Goal: Information Seeking & Learning: Learn about a topic

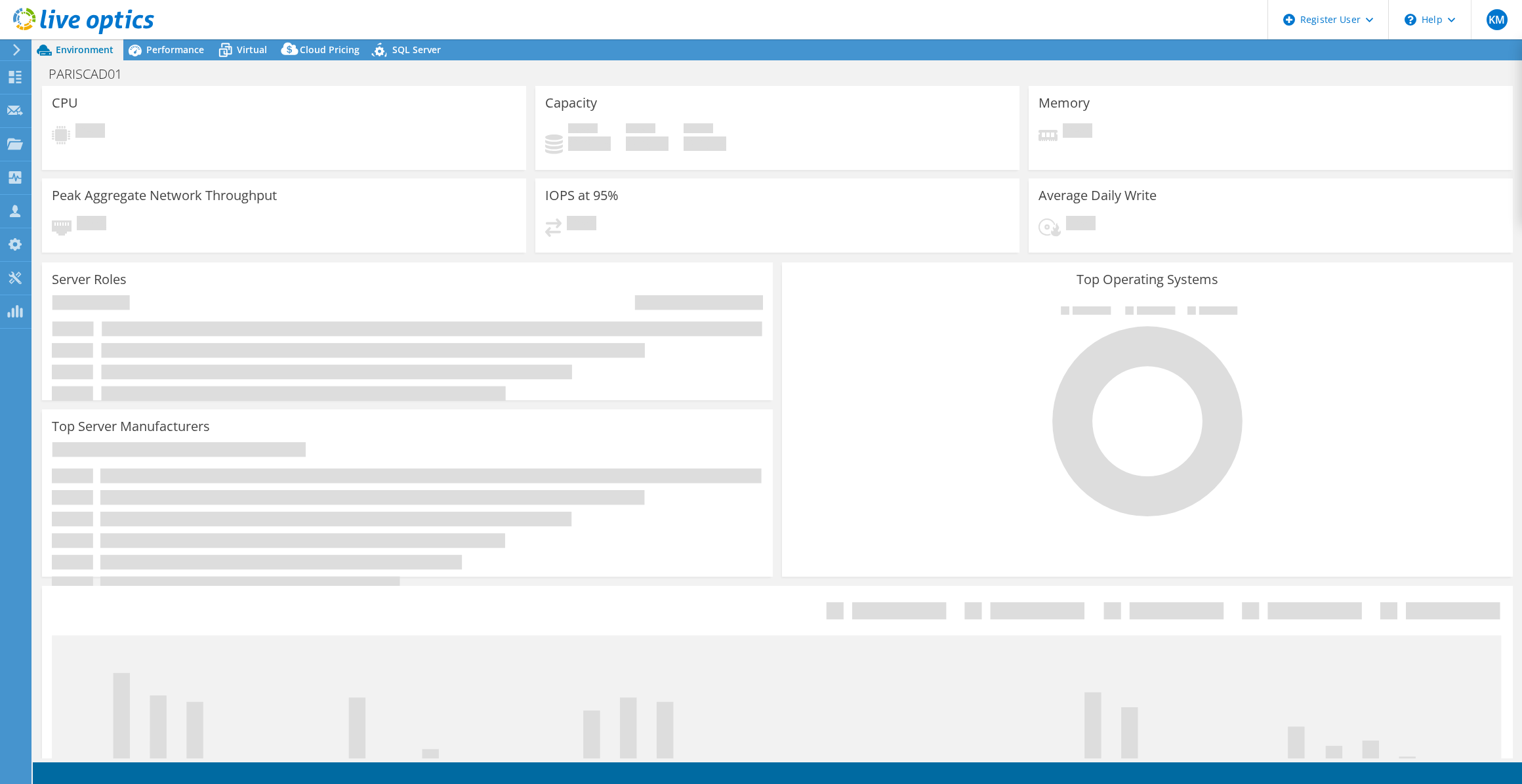
select select "USD"
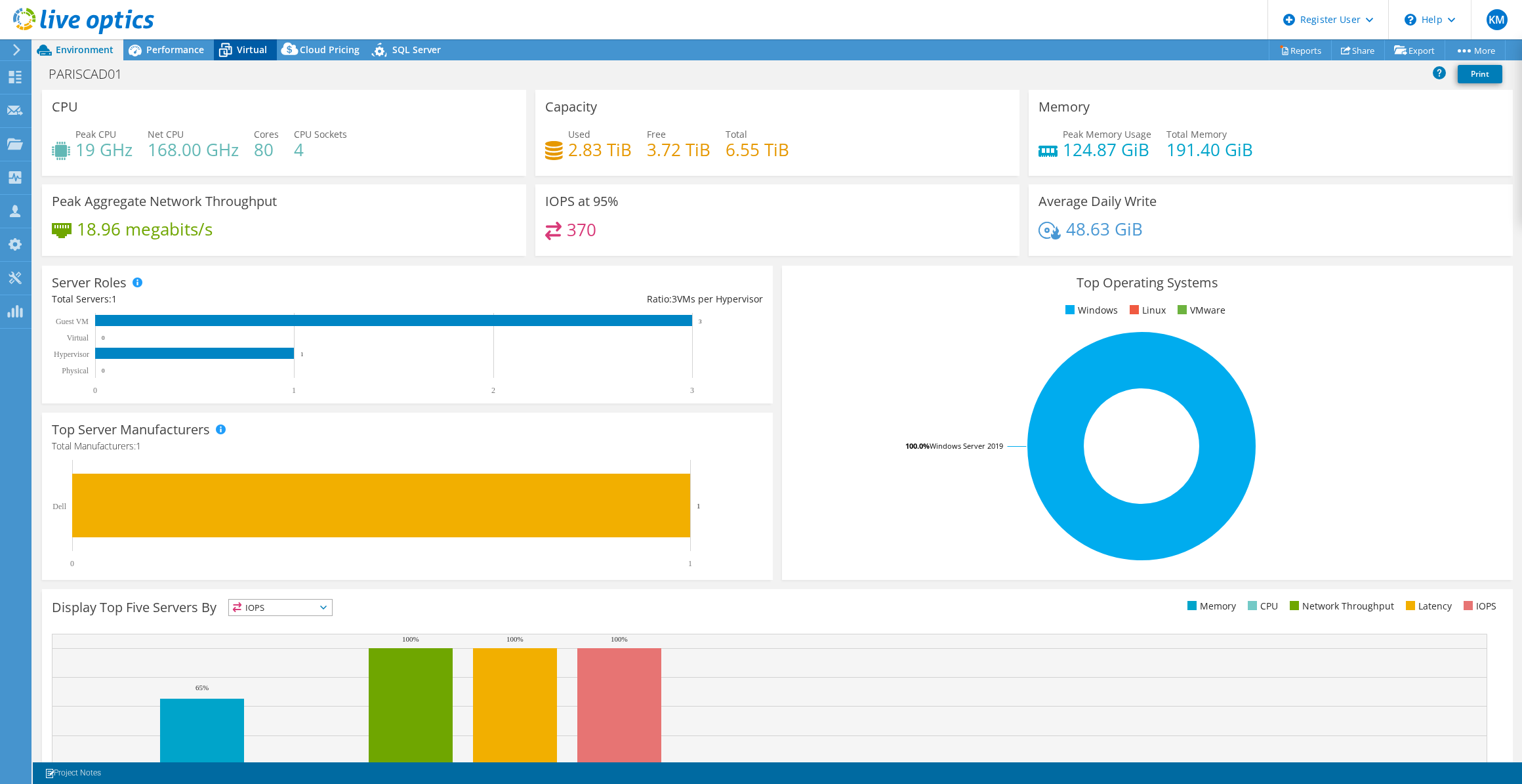
click at [214, 58] on icon at bounding box center [225, 51] width 23 height 23
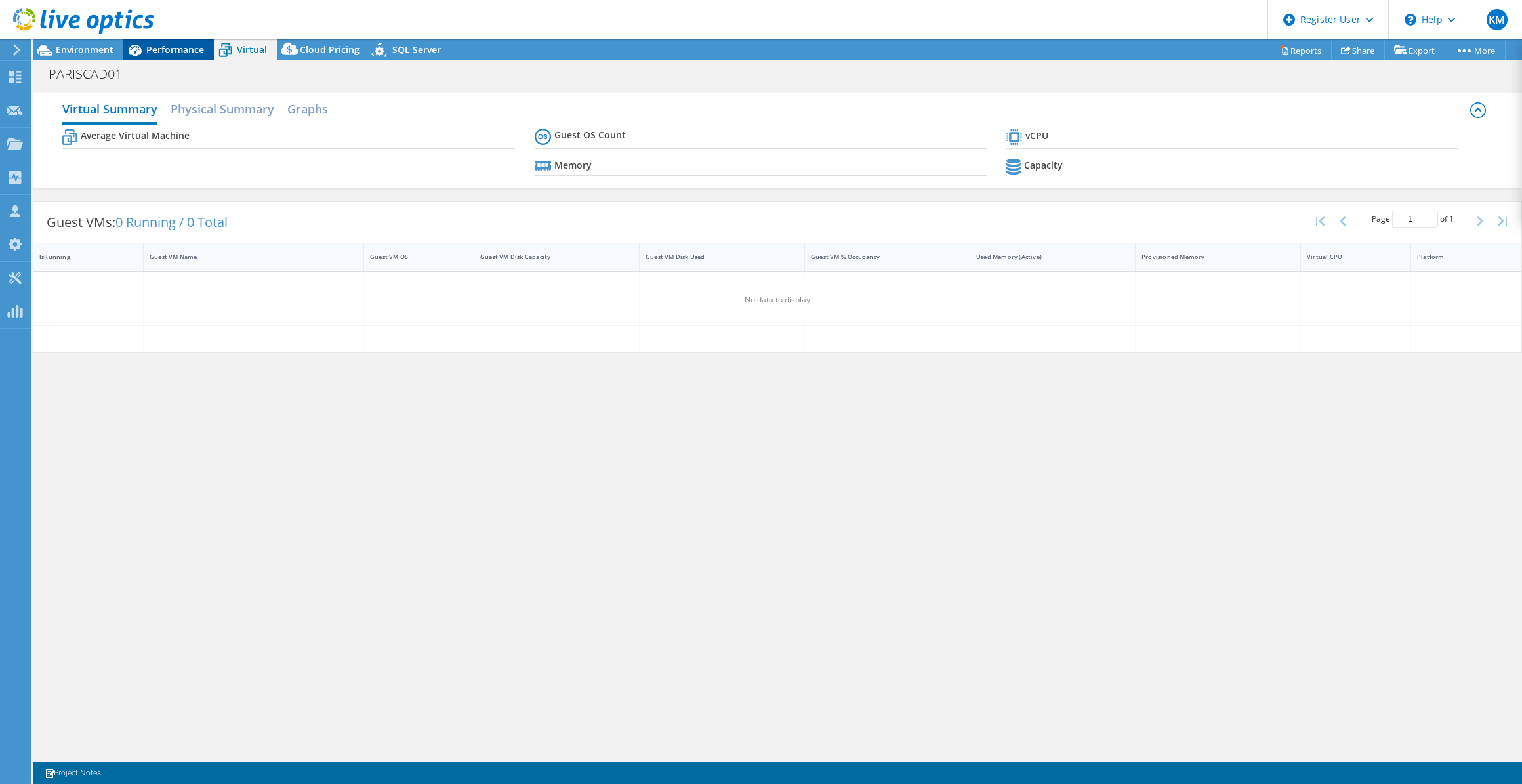
click at [204, 57] on div "Performance" at bounding box center [168, 50] width 90 height 21
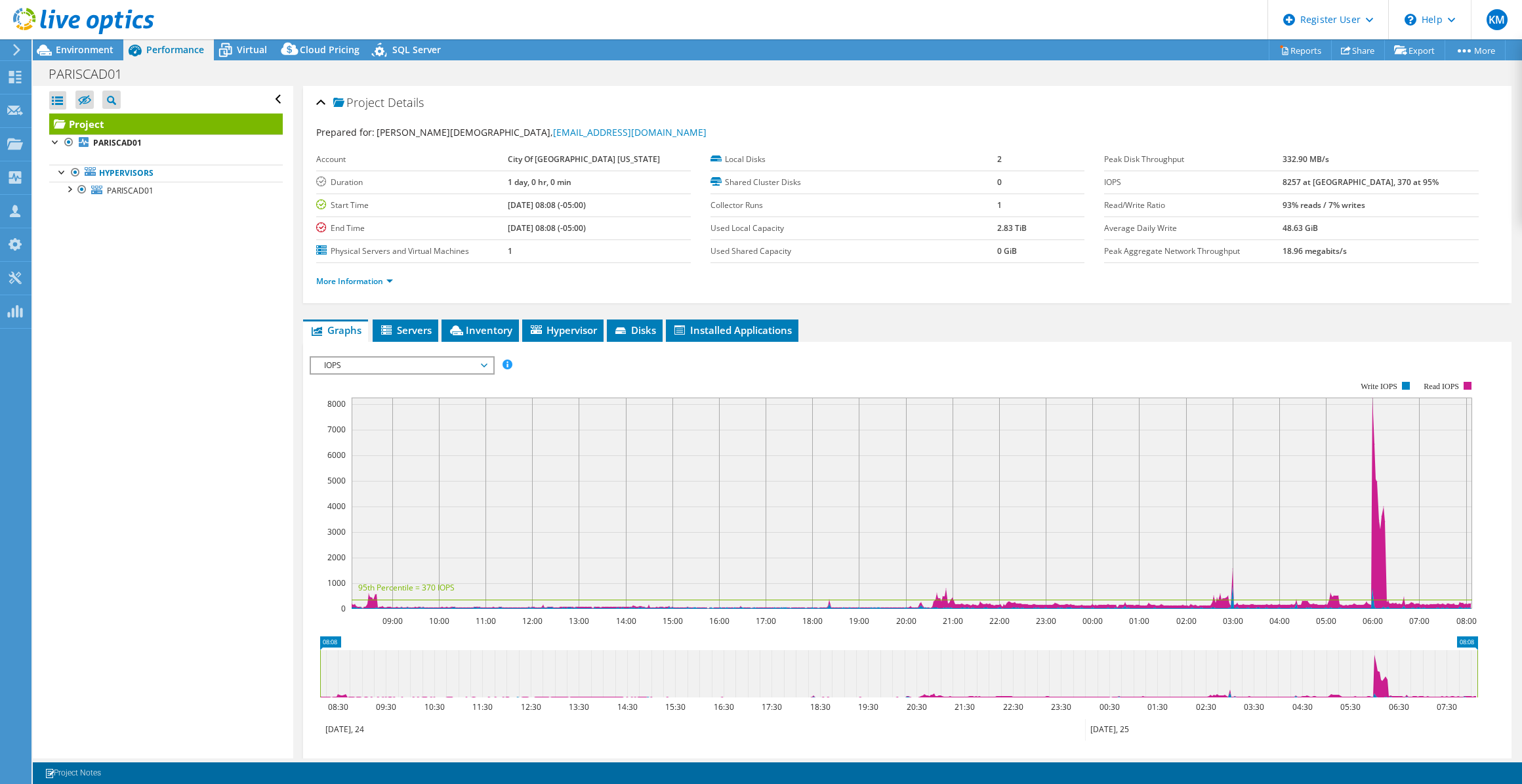
click at [440, 334] on ul "Graphs Servers Inventory Hypervisor Disks Cluster Disks Installed Applications" at bounding box center [907, 330] width 1208 height 22
click at [446, 331] on li "Inventory" at bounding box center [479, 330] width 77 height 22
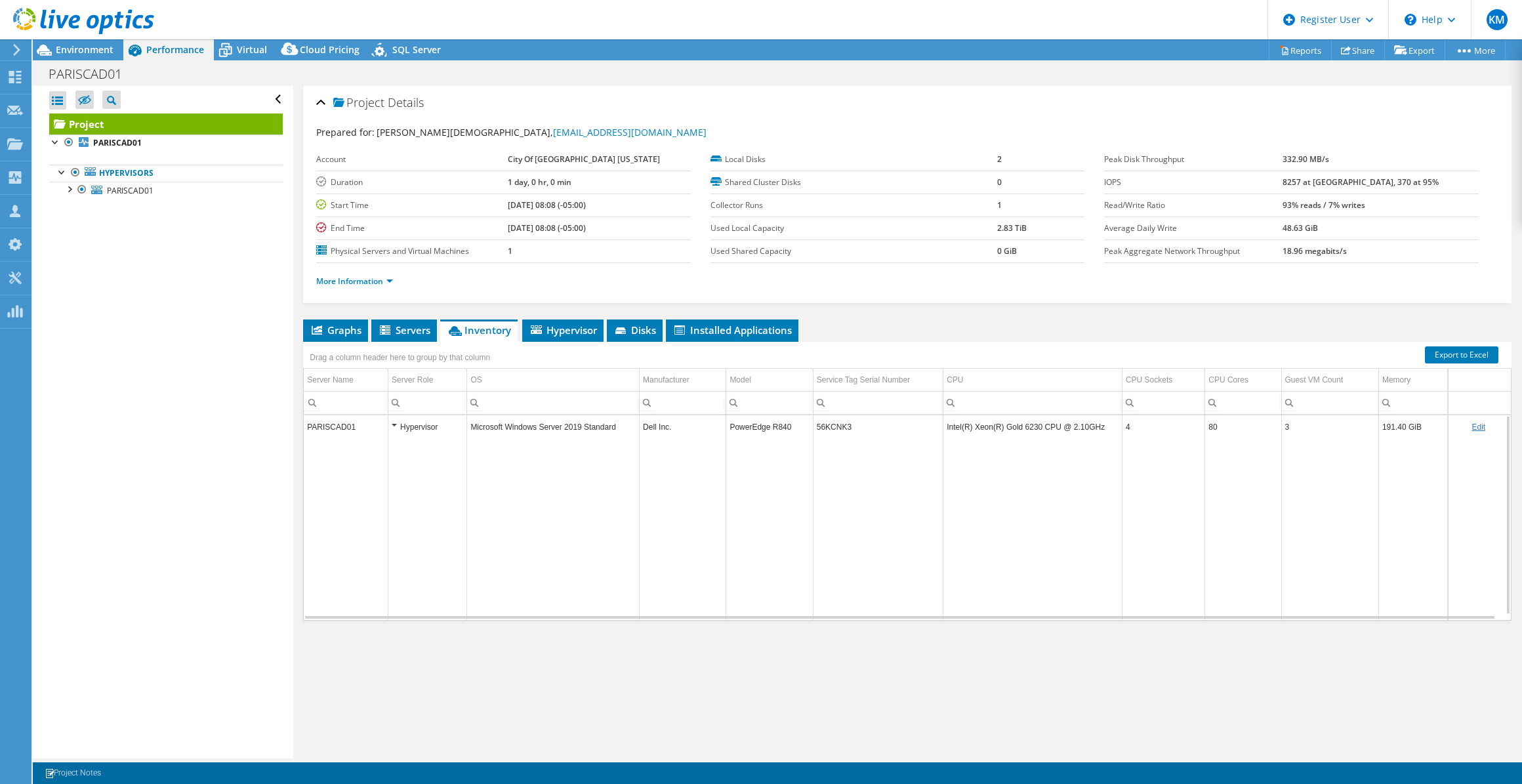
drag, startPoint x: 822, startPoint y: 609, endPoint x: 865, endPoint y: 613, distance: 43.2
click at [865, 613] on div "PARISCAD01 Hypervisor Microsoft Windows Server 2019 Standard Dell Inc. PowerEdg…" at bounding box center [907, 517] width 1207 height 204
click at [84, 40] on div at bounding box center [77, 22] width 154 height 44
click at [87, 41] on div at bounding box center [77, 22] width 154 height 44
click at [90, 46] on span "Environment" at bounding box center [84, 49] width 58 height 12
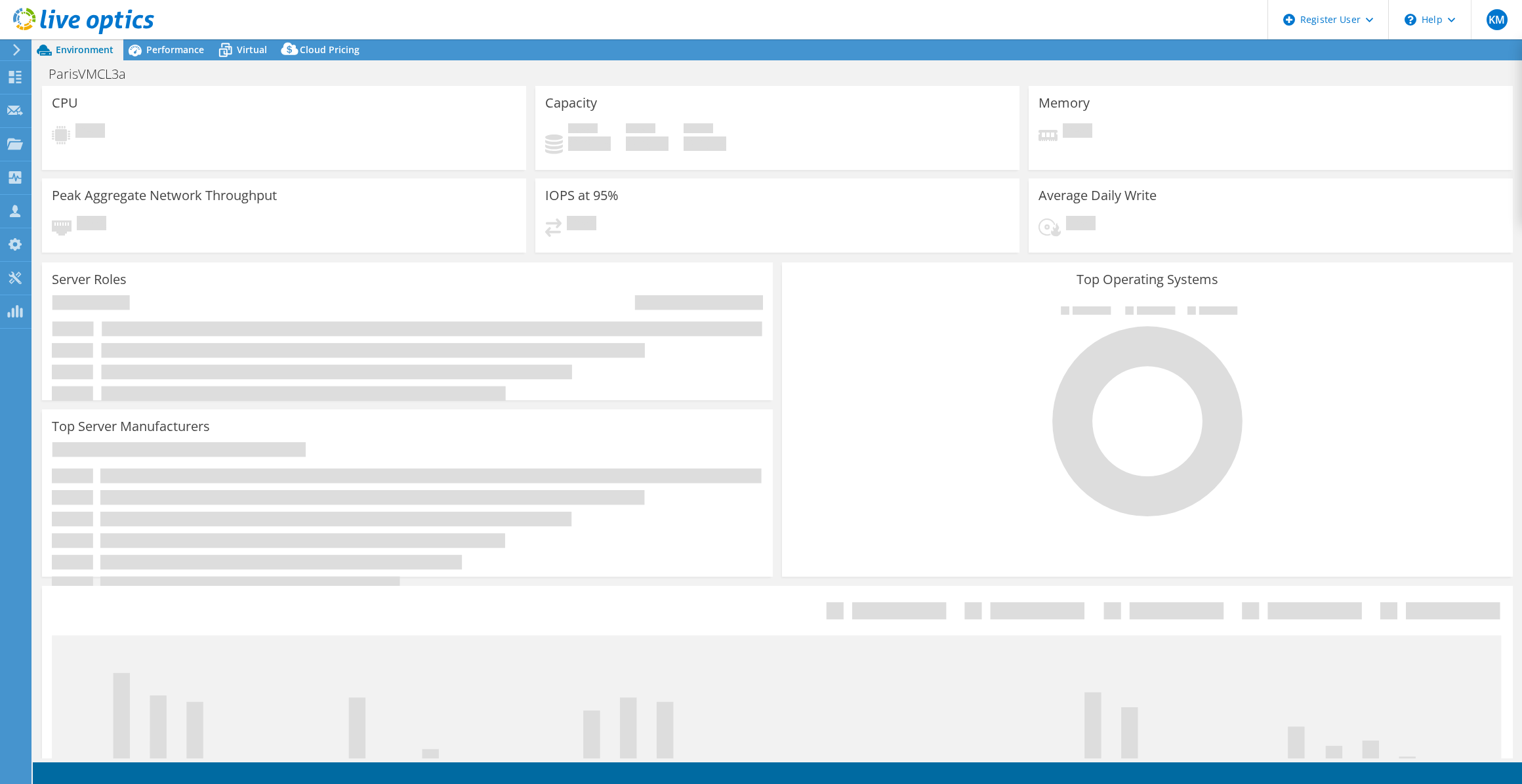
select select "USEast"
select select "USD"
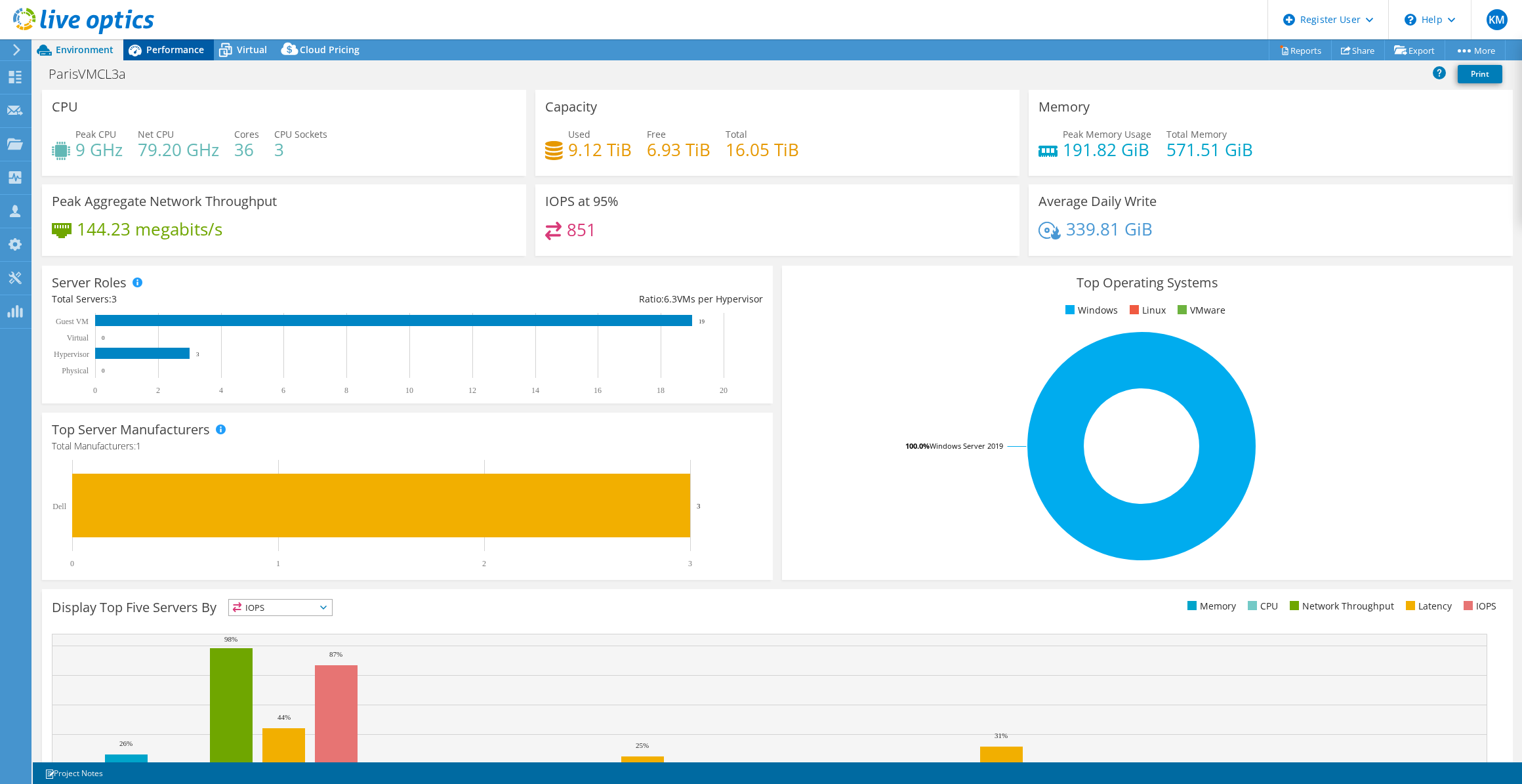
click at [181, 60] on div "Performance" at bounding box center [168, 50] width 90 height 21
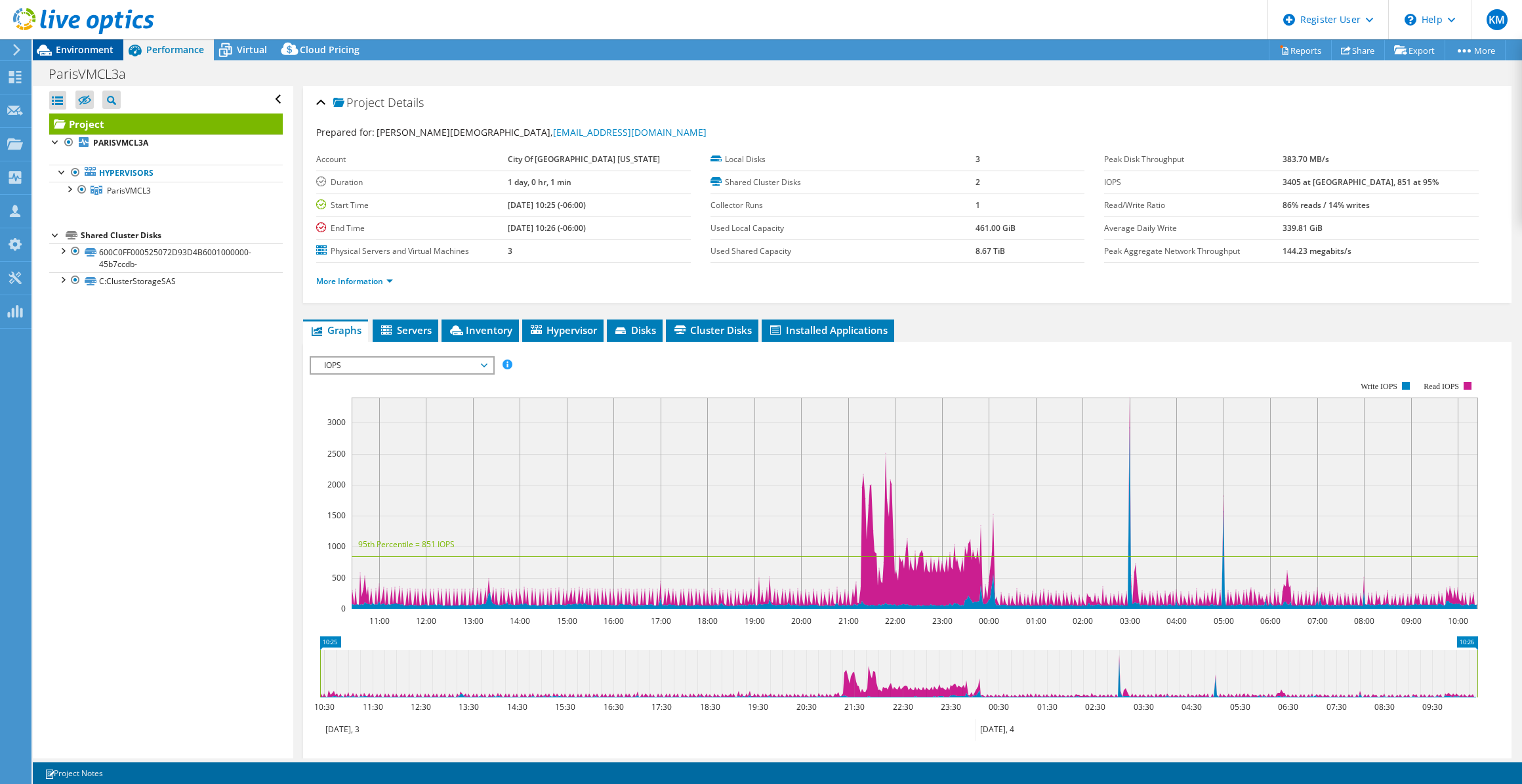
click at [55, 46] on span "Environment" at bounding box center [84, 49] width 58 height 12
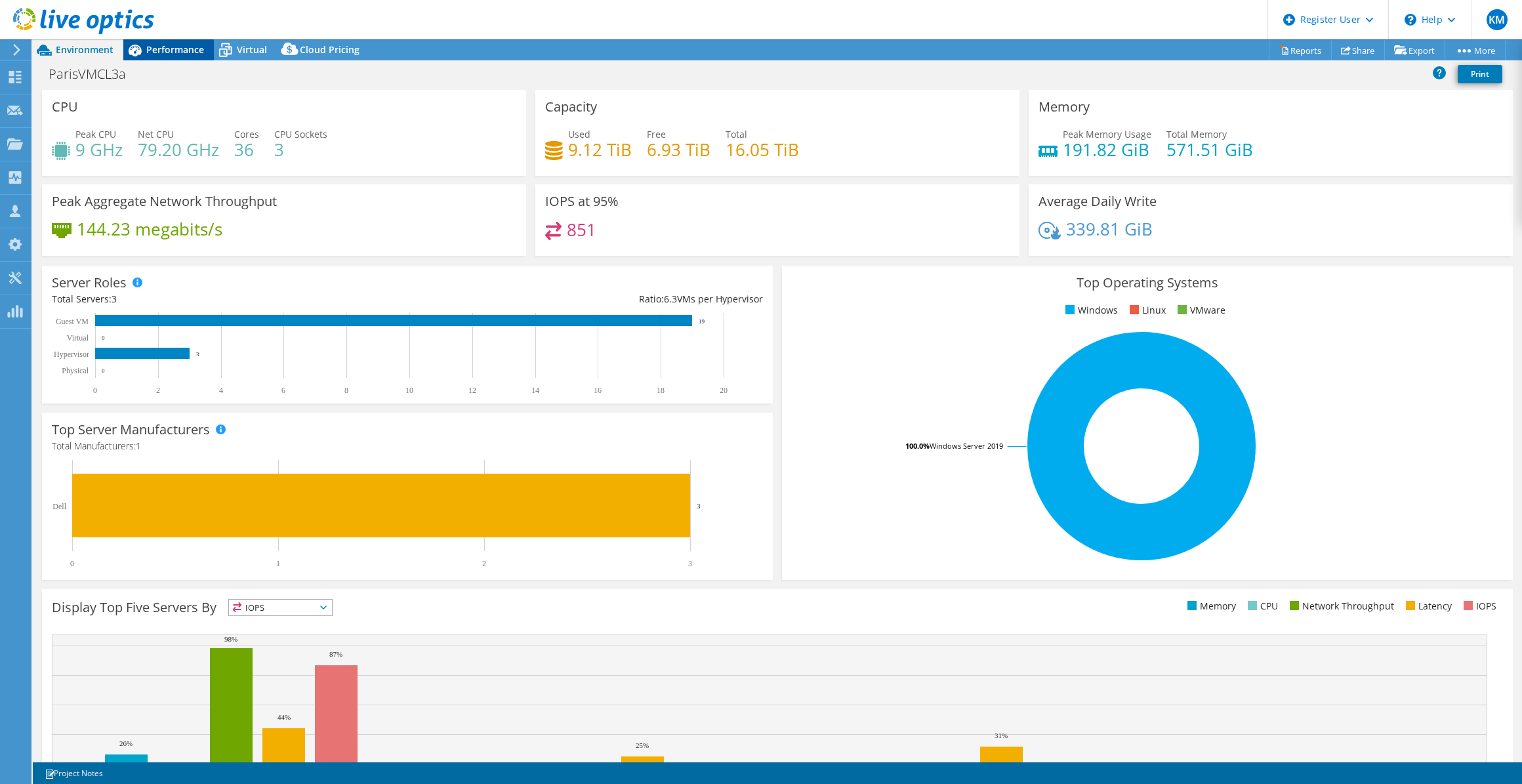
click at [179, 49] on span "Performance" at bounding box center [176, 49] width 58 height 12
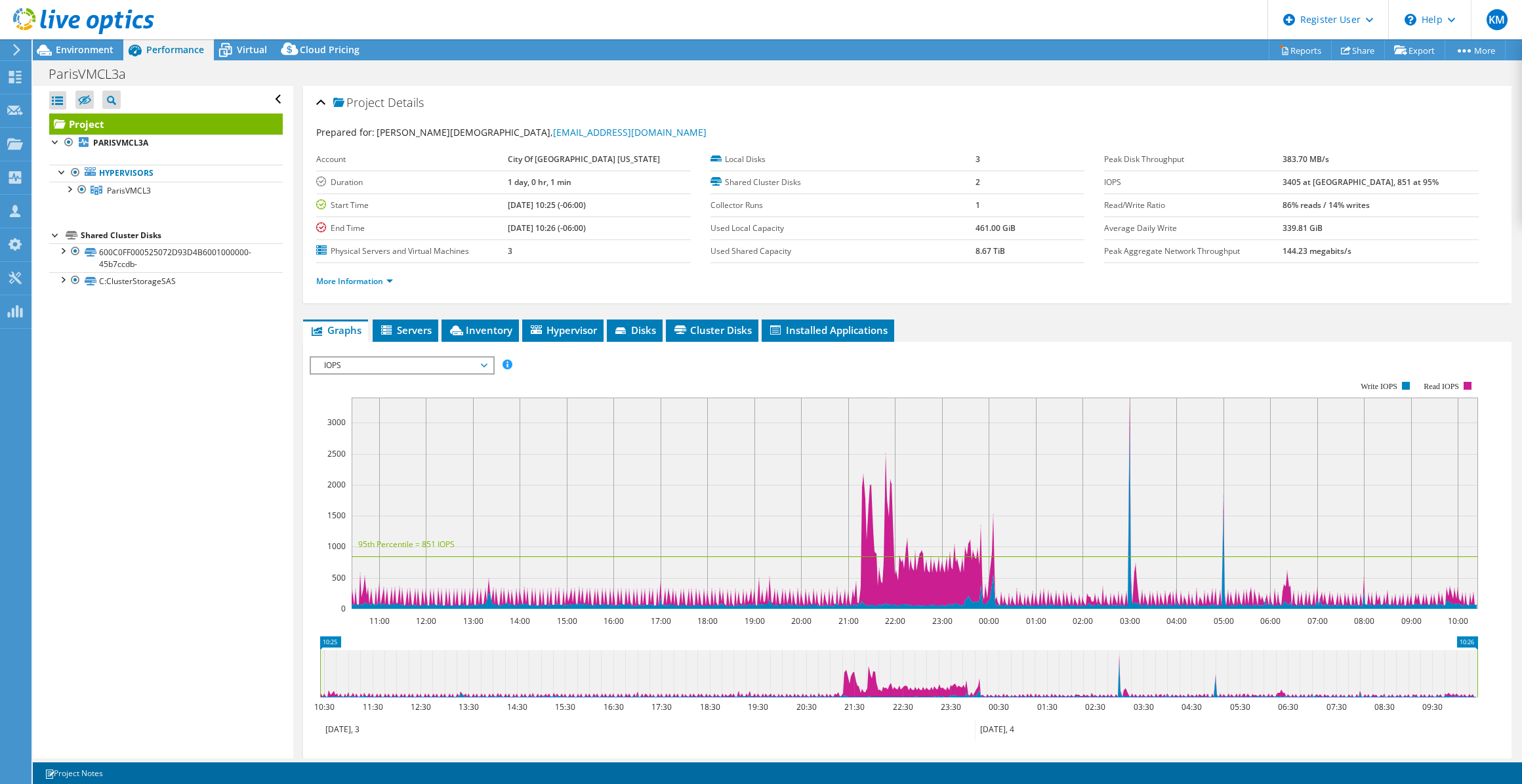
click at [470, 310] on div "Project Details Prepared for: MIcheal Gott, MGott@paristexas.gov Account City O…" at bounding box center [907, 490] width 1228 height 809
click at [476, 327] on span "Inventory" at bounding box center [480, 330] width 65 height 13
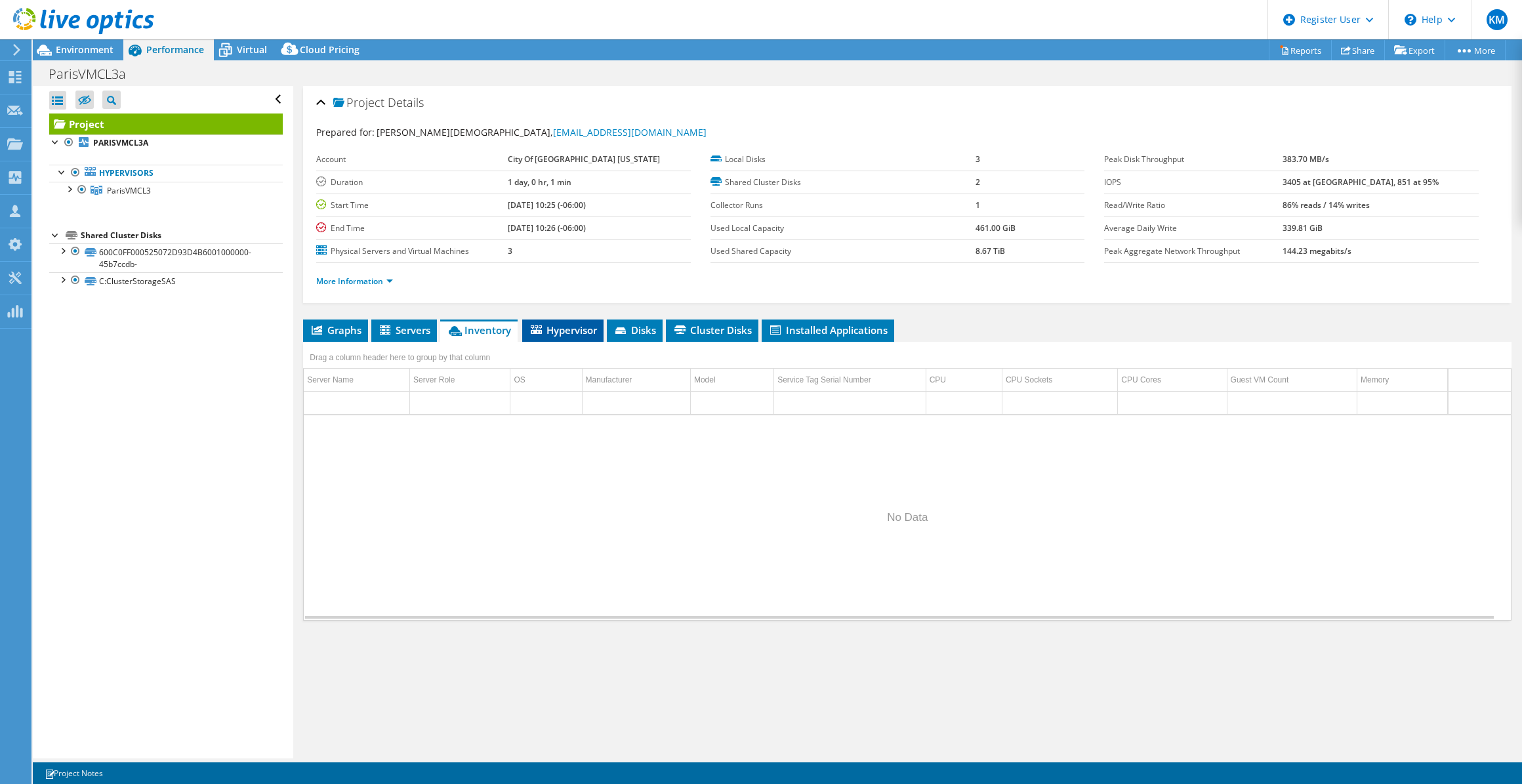
click at [594, 324] on span "Hypervisor" at bounding box center [562, 330] width 68 height 13
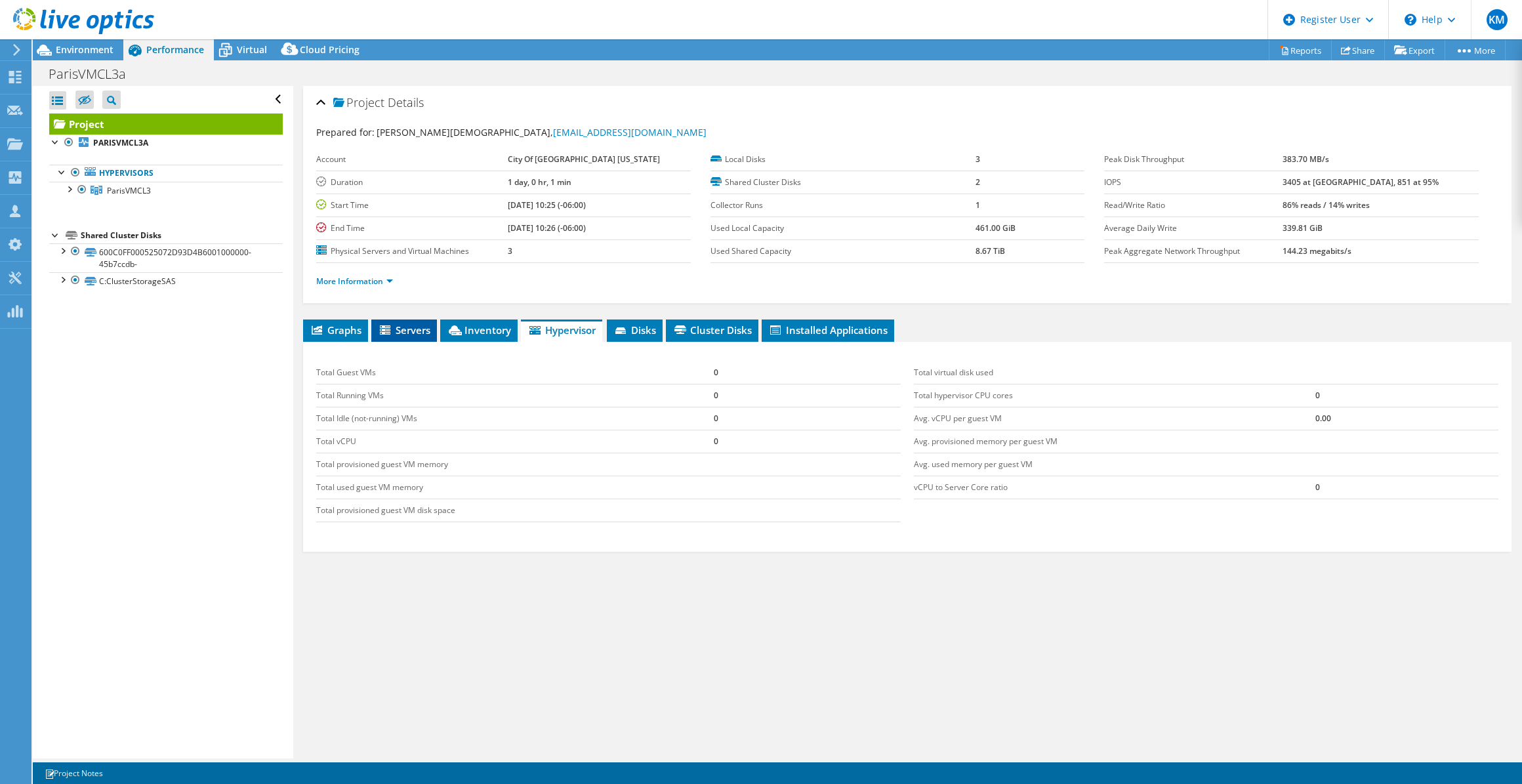
click at [422, 329] on span "Servers" at bounding box center [403, 330] width 52 height 13
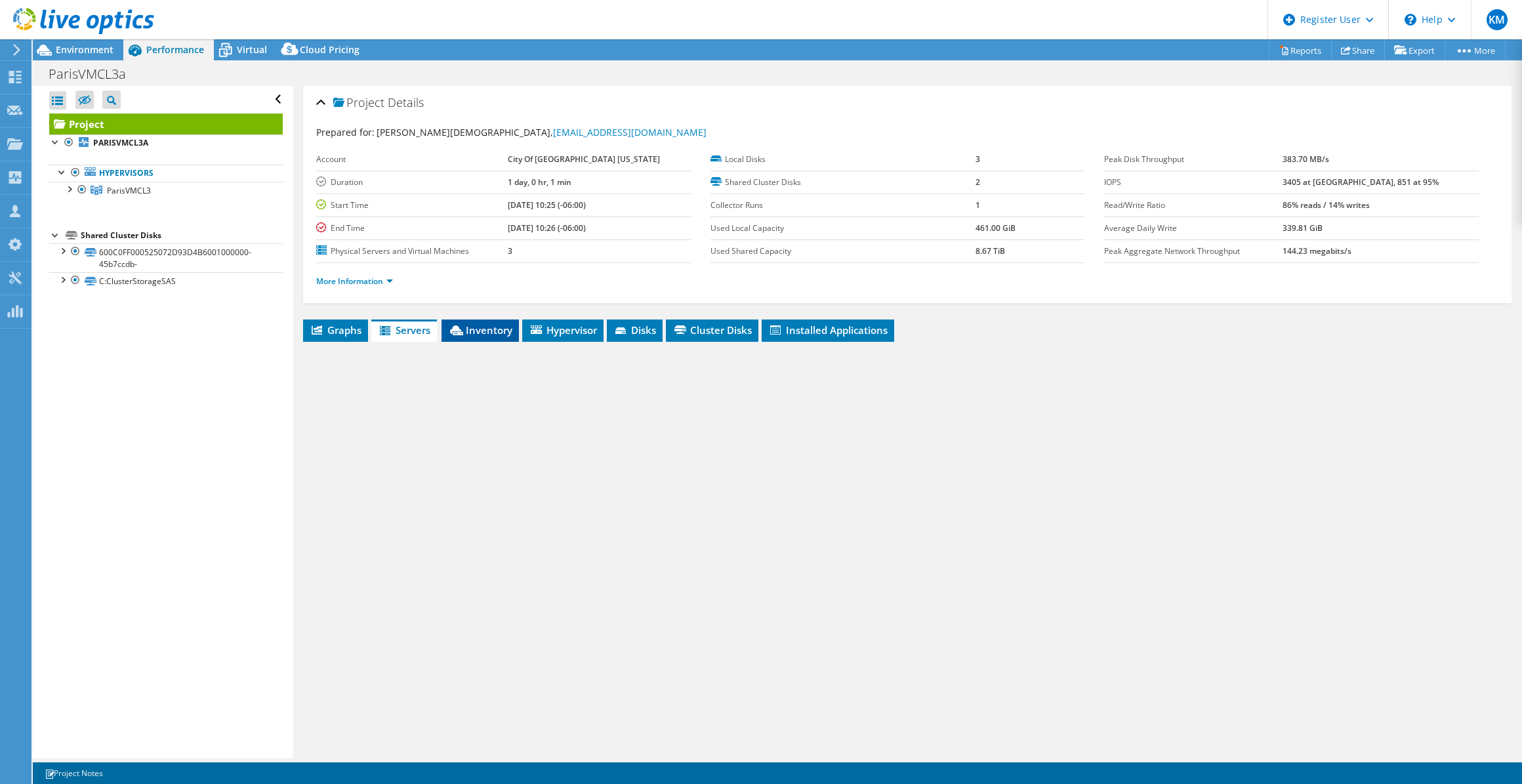
click at [462, 325] on icon at bounding box center [456, 330] width 13 height 10
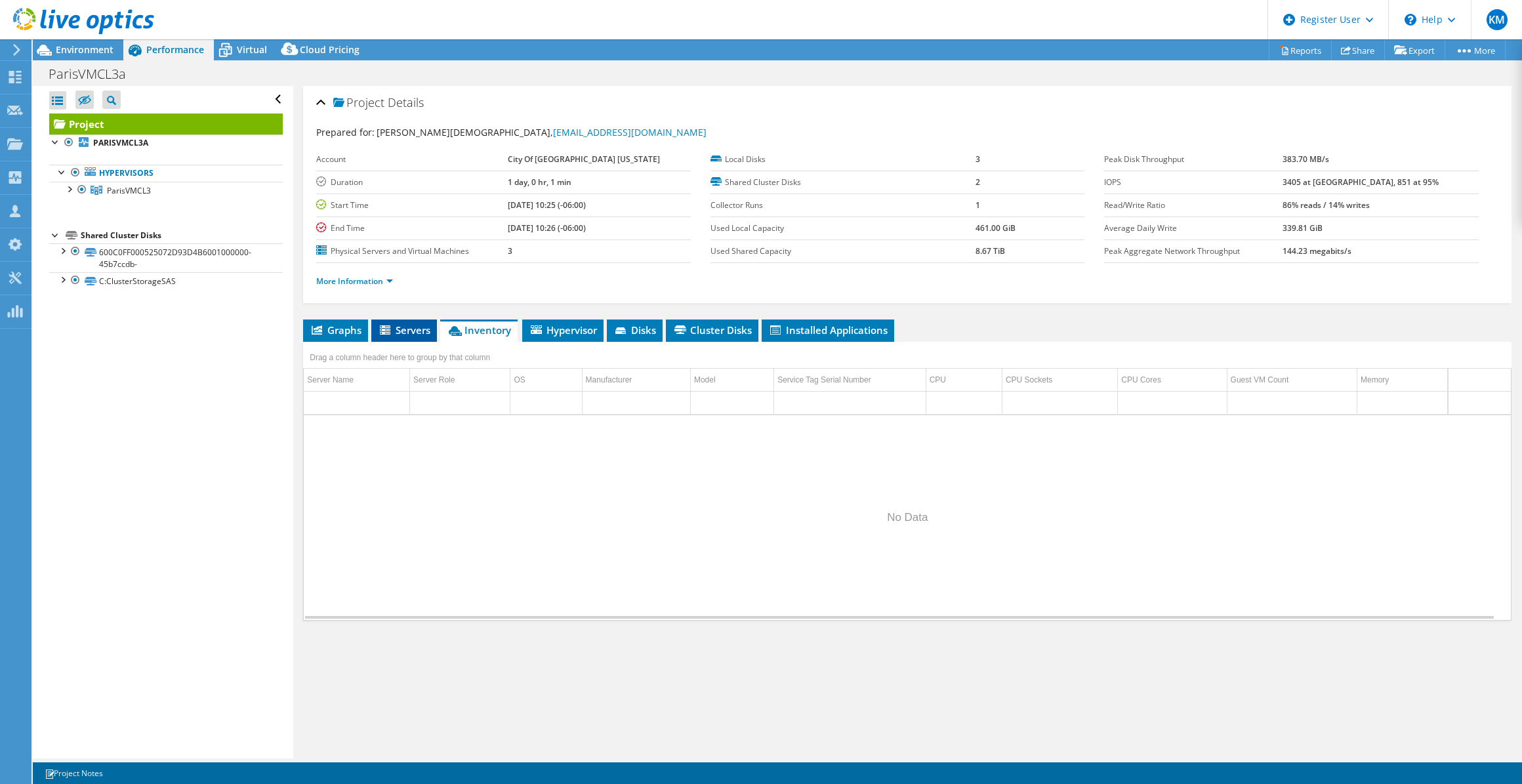
click at [427, 328] on span "Servers" at bounding box center [403, 330] width 52 height 13
click at [457, 329] on icon at bounding box center [456, 330] width 13 height 10
